Goal: Book appointment/travel/reservation

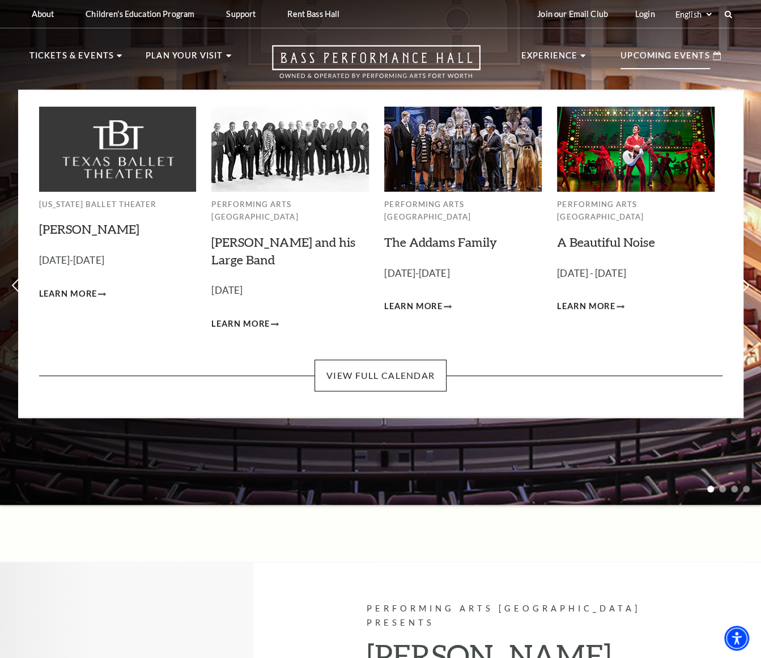
click at [664, 56] on p "Upcoming Events" at bounding box center [666, 59] width 90 height 20
click at [386, 359] on link "View Full Calendar" at bounding box center [381, 375] width 132 height 32
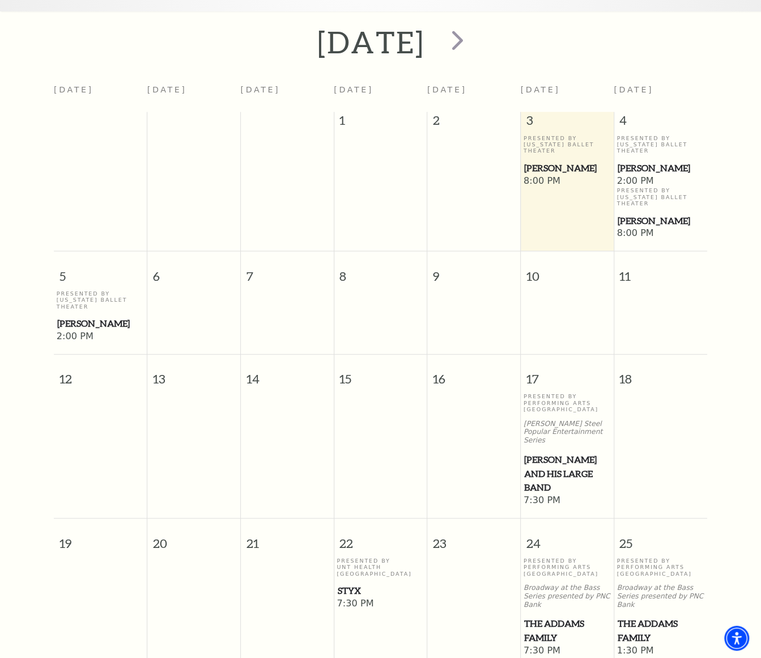
scroll to position [100, 0]
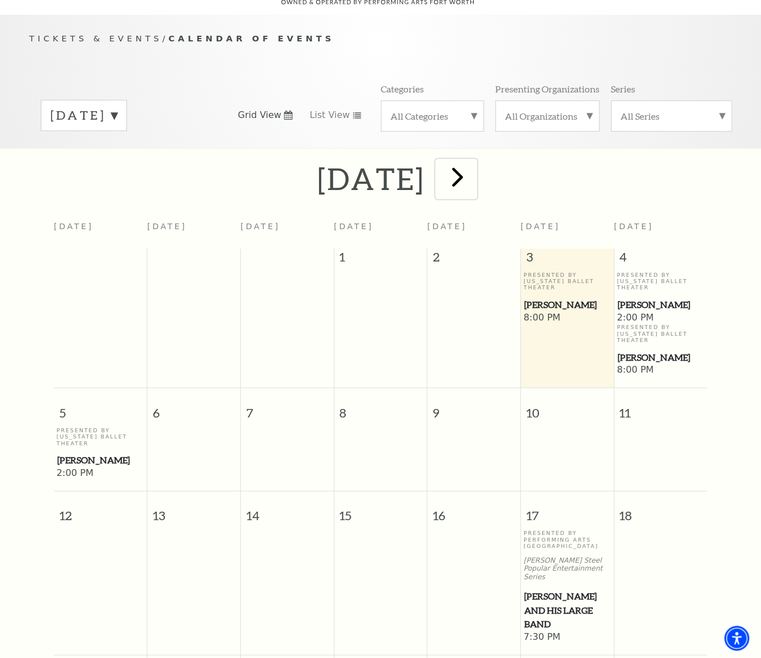
click at [474, 161] on span "next" at bounding box center [458, 176] width 32 height 32
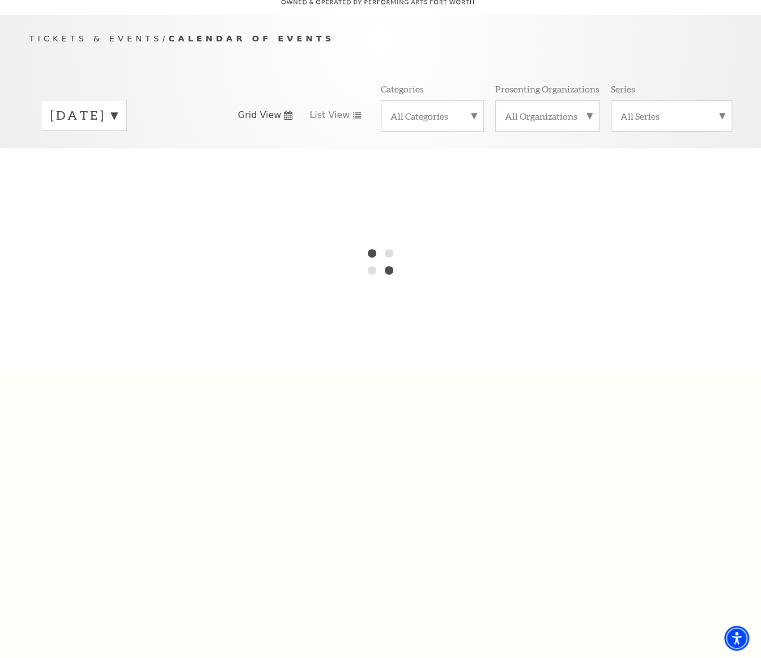
click at [117, 107] on label "October 2025" at bounding box center [83, 116] width 67 height 18
click at [103, 127] on label "November 2025" at bounding box center [83, 139] width 67 height 24
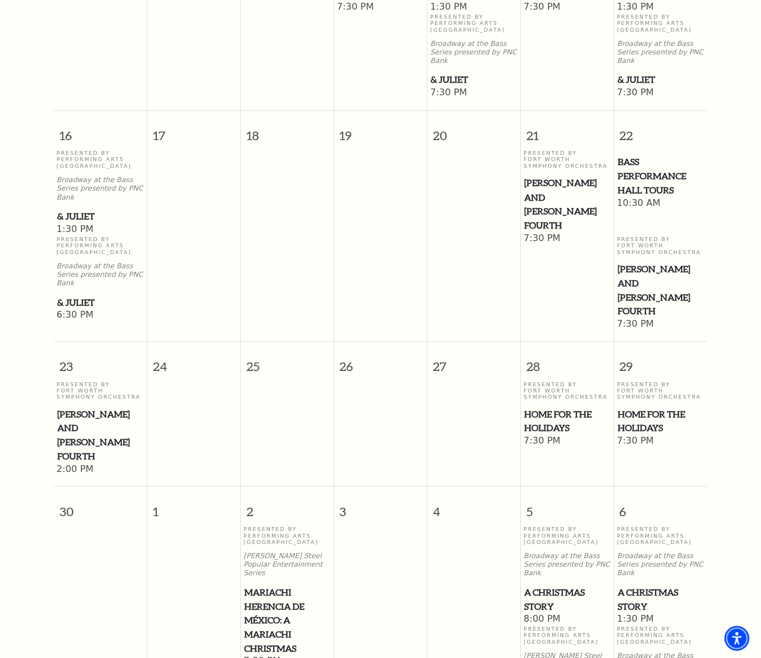
scroll to position [1064, 0]
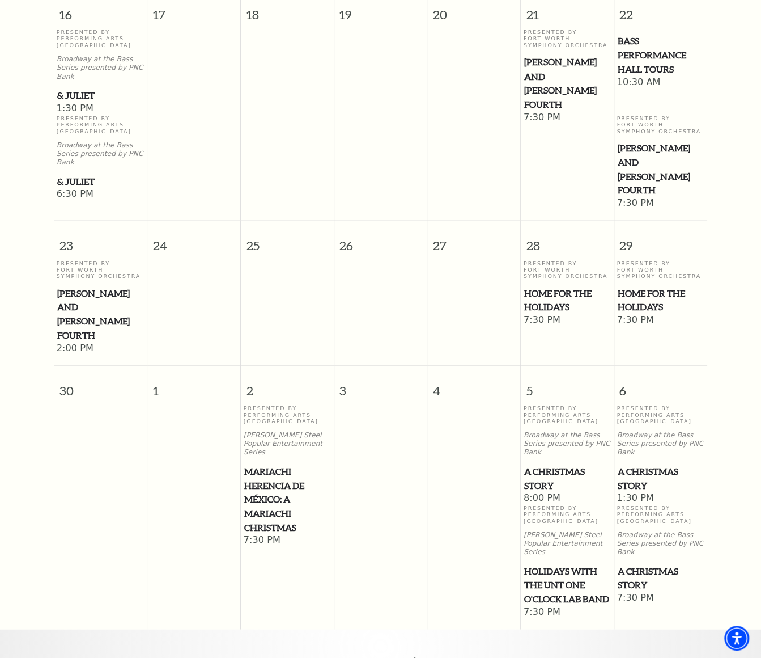
click at [549, 464] on span "A Christmas Story" at bounding box center [567, 478] width 86 height 28
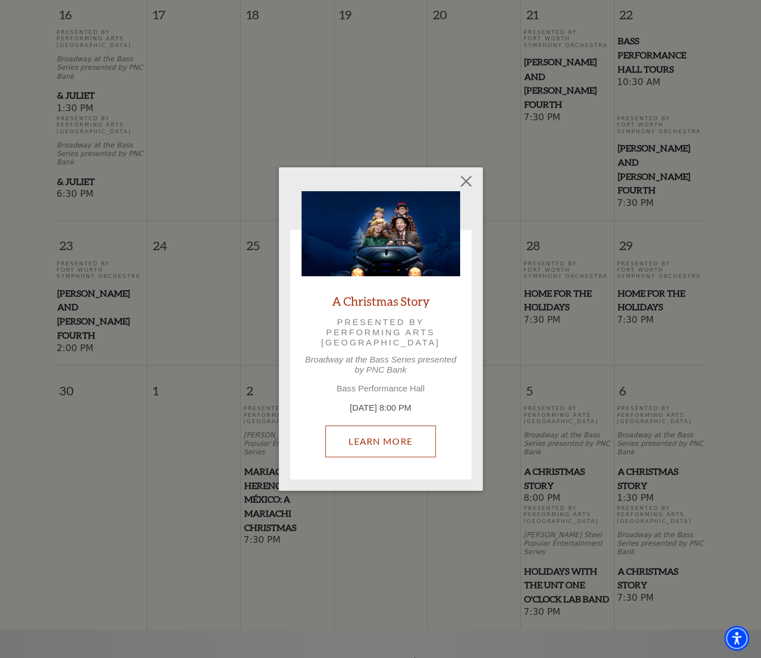
click at [386, 443] on link "Learn More" at bounding box center [380, 441] width 111 height 32
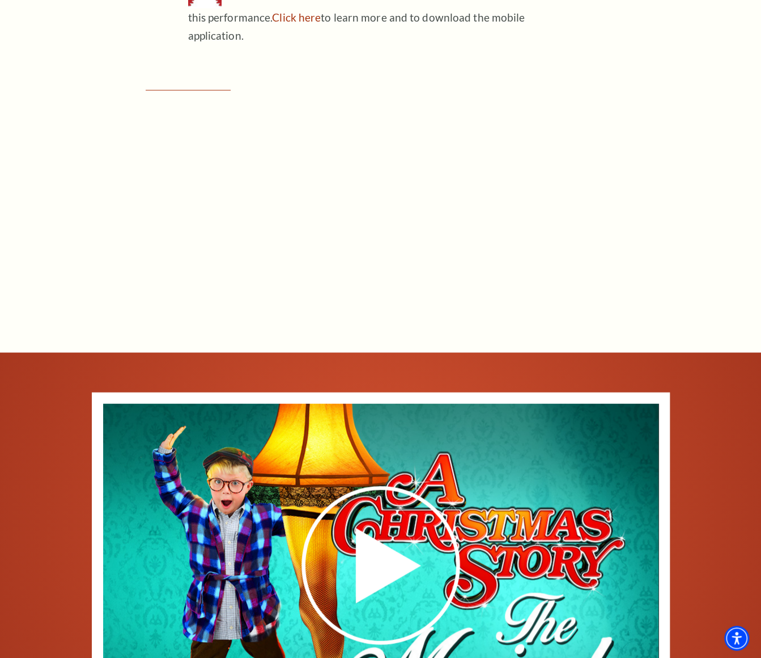
scroll to position [1361, 0]
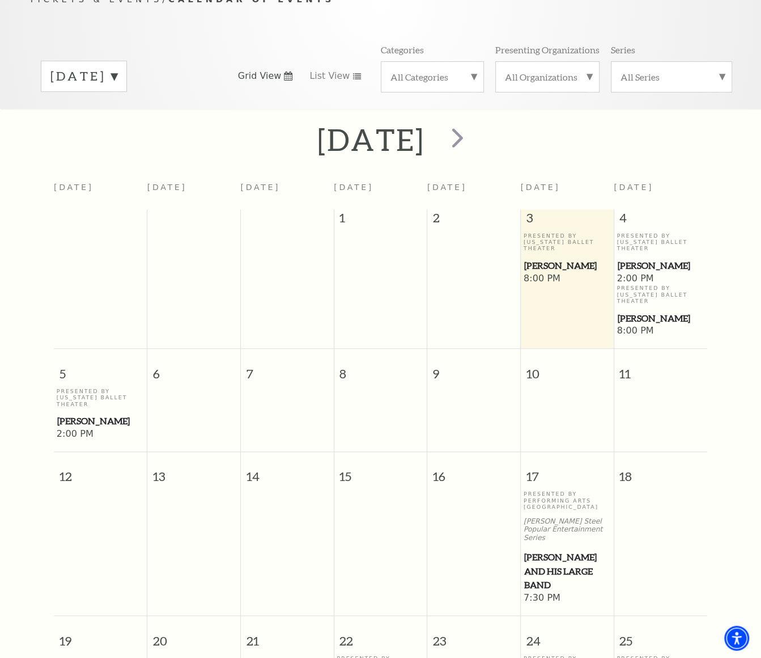
scroll to position [156, 0]
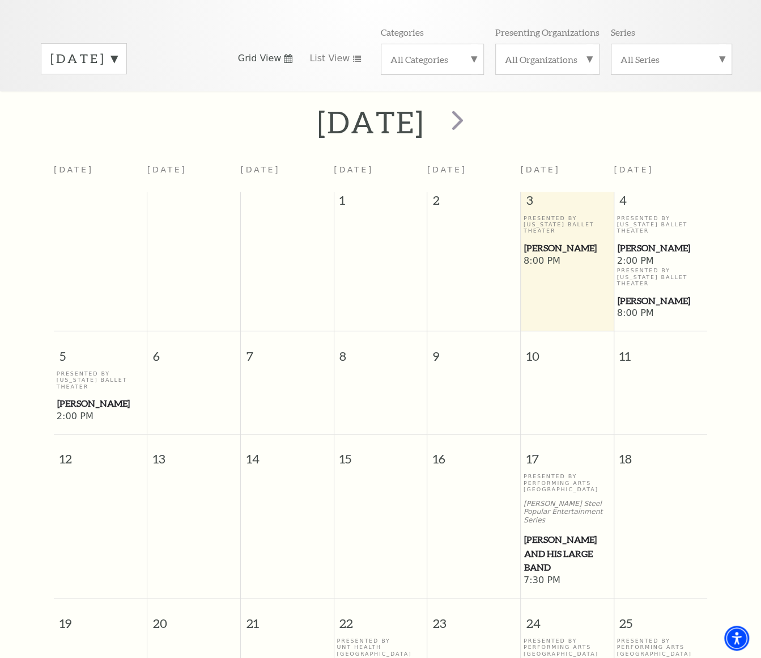
click at [117, 50] on label "[DATE]" at bounding box center [83, 59] width 67 height 18
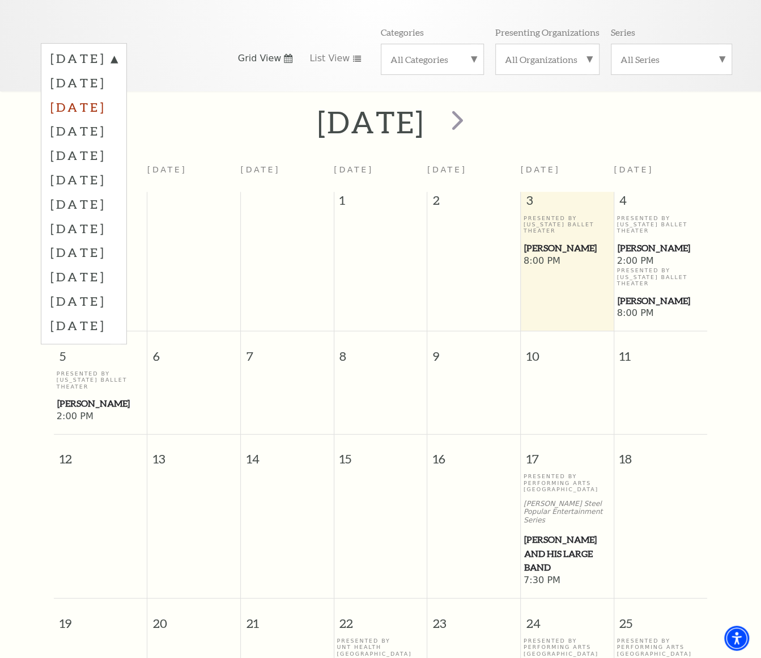
click at [108, 97] on label "[DATE]" at bounding box center [83, 107] width 67 height 24
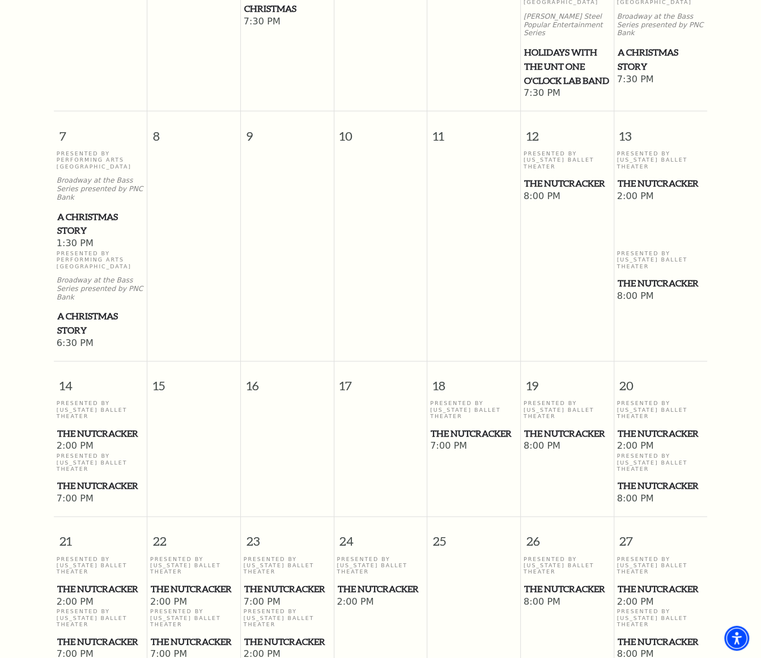
scroll to position [327, 0]
